Goal: Information Seeking & Learning: Learn about a topic

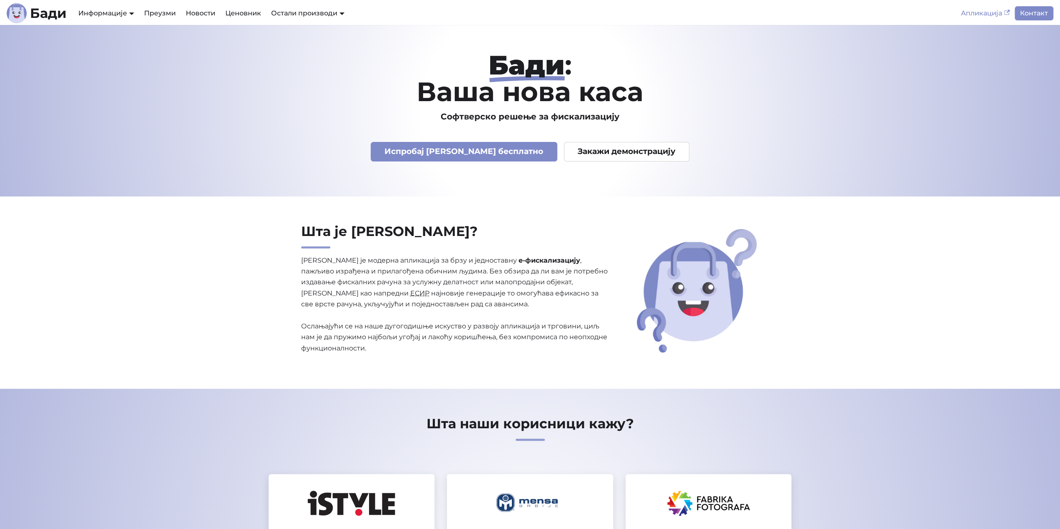
click at [973, 14] on link "Апликација" at bounding box center [985, 13] width 59 height 14
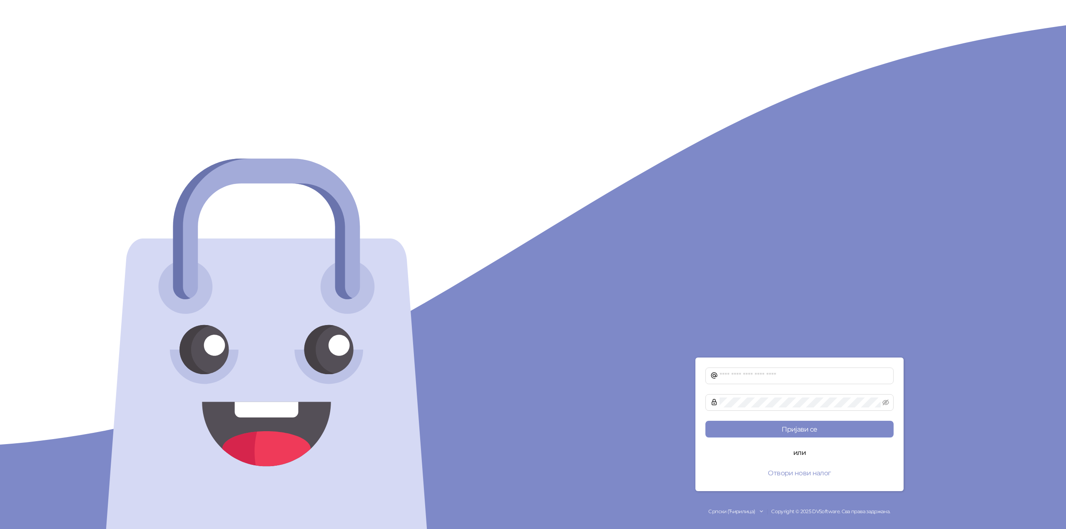
click at [803, 453] on span "или" at bounding box center [800, 453] width 26 height 10
click at [803, 433] on button "Пријави се" at bounding box center [799, 429] width 188 height 17
click at [735, 415] on div "Унесите лозинку!" at bounding box center [799, 415] width 188 height 9
drag, startPoint x: 730, startPoint y: 414, endPoint x: 675, endPoint y: 414, distance: 54.1
click at [675, 414] on div "Унесите адресу електронске поште! Унесите лозинку! Пријави се или Отвори нови н…" at bounding box center [799, 264] width 533 height 529
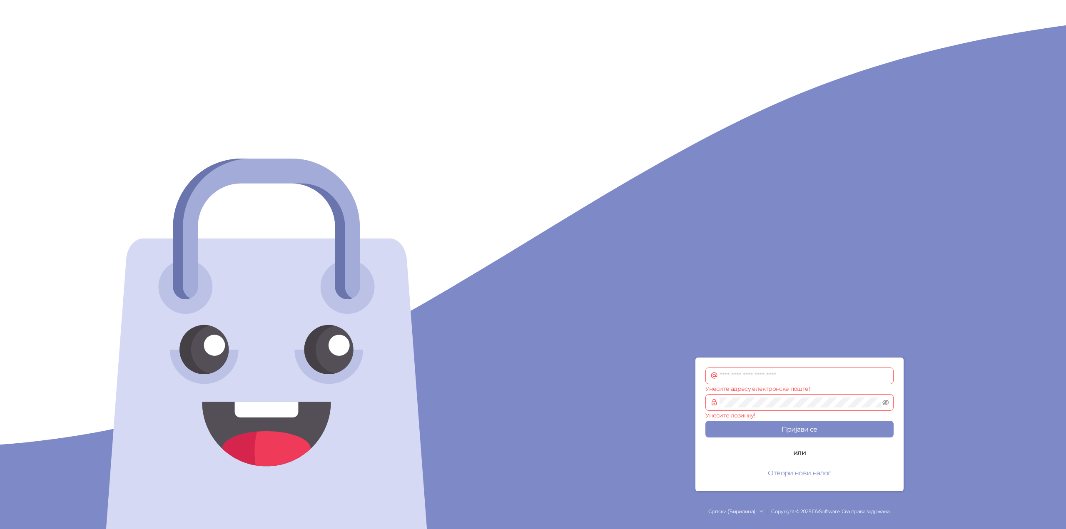
drag, startPoint x: 506, startPoint y: 387, endPoint x: 474, endPoint y: 380, distance: 32.5
click at [506, 387] on div at bounding box center [266, 264] width 533 height 529
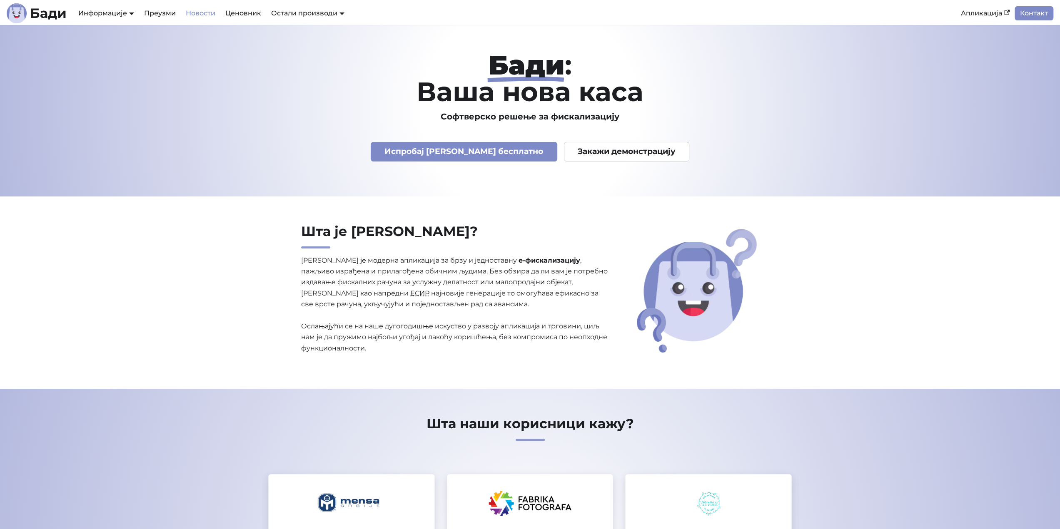
click at [199, 12] on link "Новости" at bounding box center [201, 13] width 40 height 14
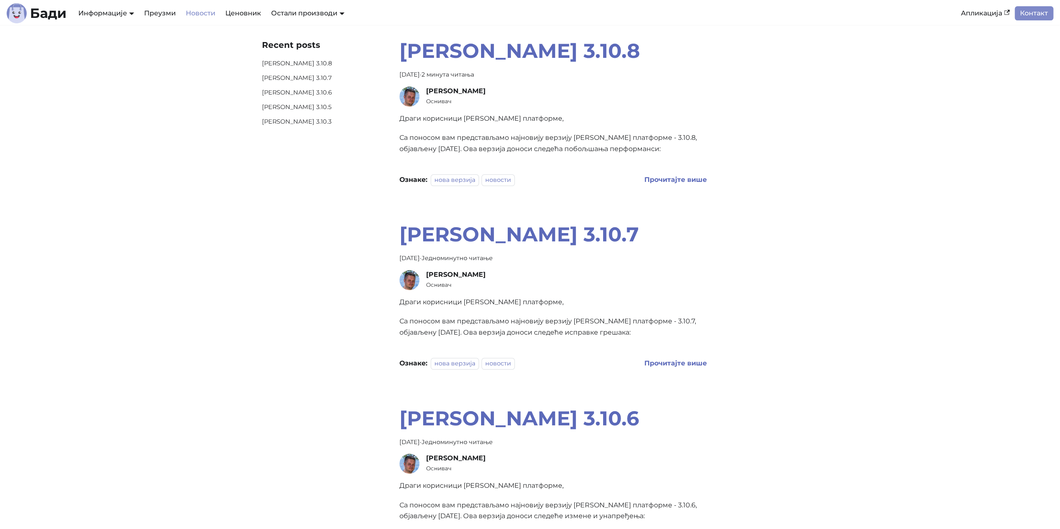
click at [547, 150] on p "Са поносом вам представљамо најновију верзију [PERSON_NAME] платформе - 3.10.8,…" at bounding box center [552, 143] width 307 height 22
click at [668, 179] on b "Прочитајте више" at bounding box center [675, 180] width 62 height 8
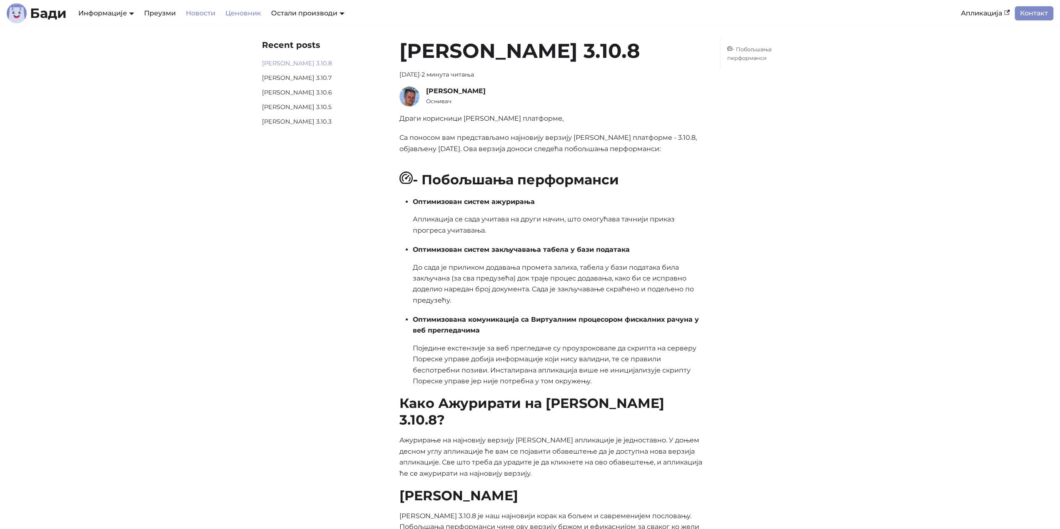
click at [242, 14] on link "Ценовник" at bounding box center [243, 13] width 46 height 14
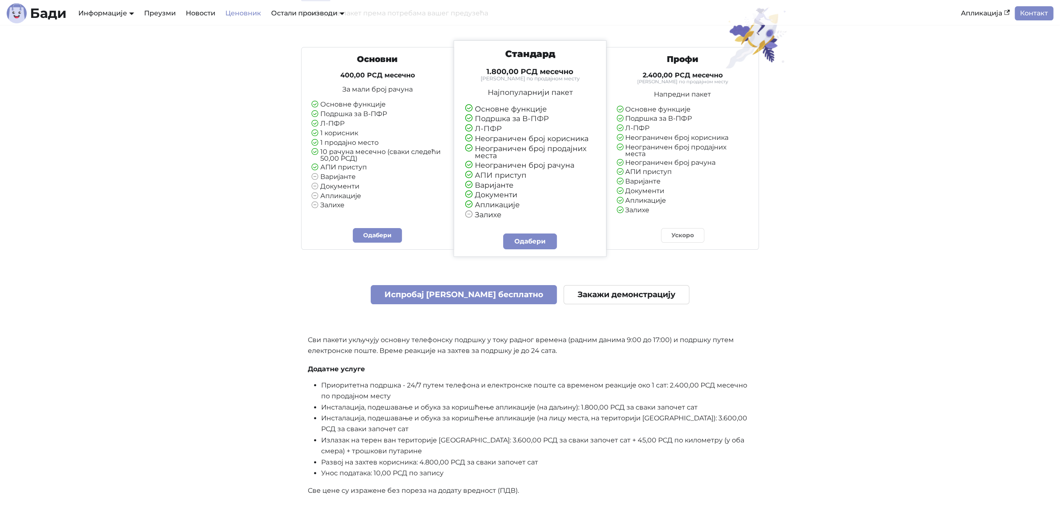
scroll to position [83, 0]
